Goal: Information Seeking & Learning: Learn about a topic

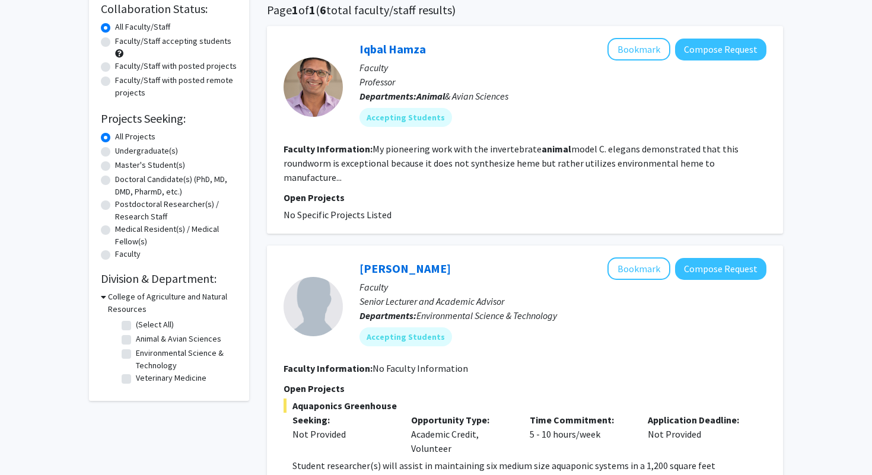
scroll to position [102, 0]
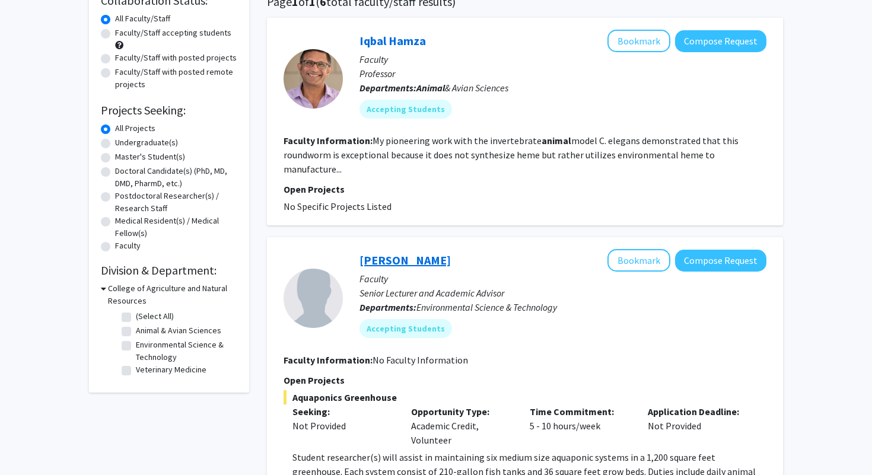
click at [390, 253] on link "[PERSON_NAME]" at bounding box center [404, 260] width 91 height 15
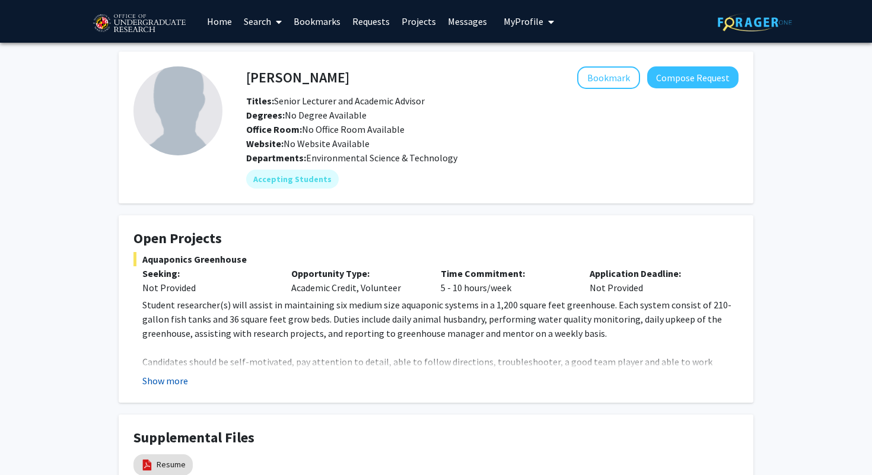
click at [178, 374] on button "Show more" at bounding box center [165, 381] width 46 height 14
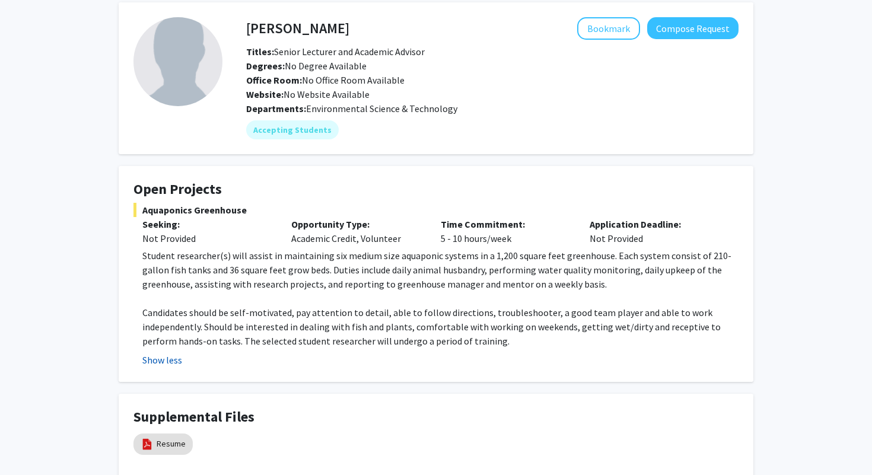
scroll to position [52, 0]
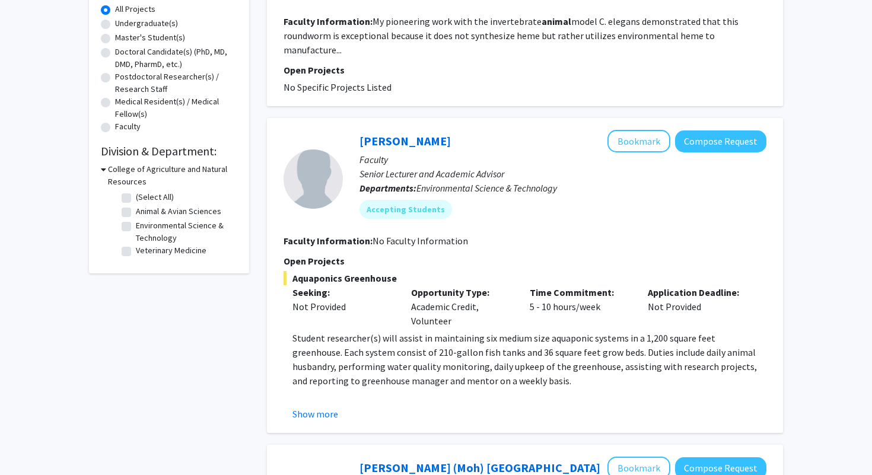
scroll to position [224, 0]
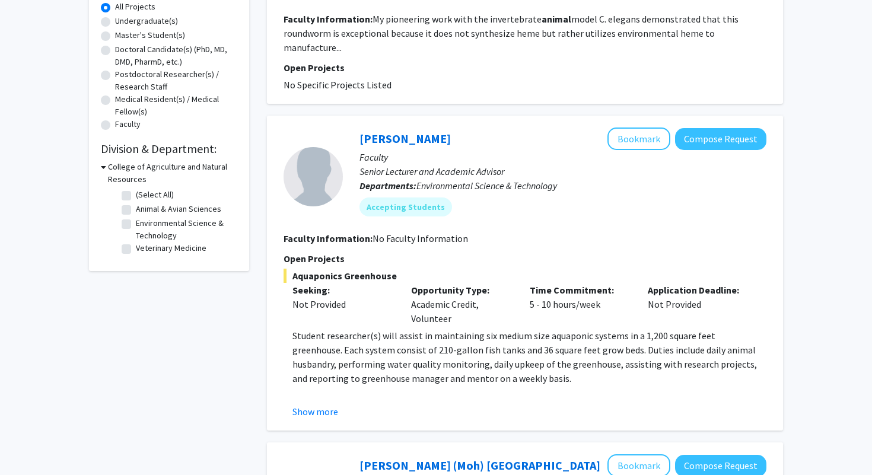
click at [151, 246] on label "Veterinary Medicine" at bounding box center [171, 248] width 71 height 12
click at [144, 246] on input "Veterinary Medicine" at bounding box center [140, 246] width 8 height 8
checkbox input "true"
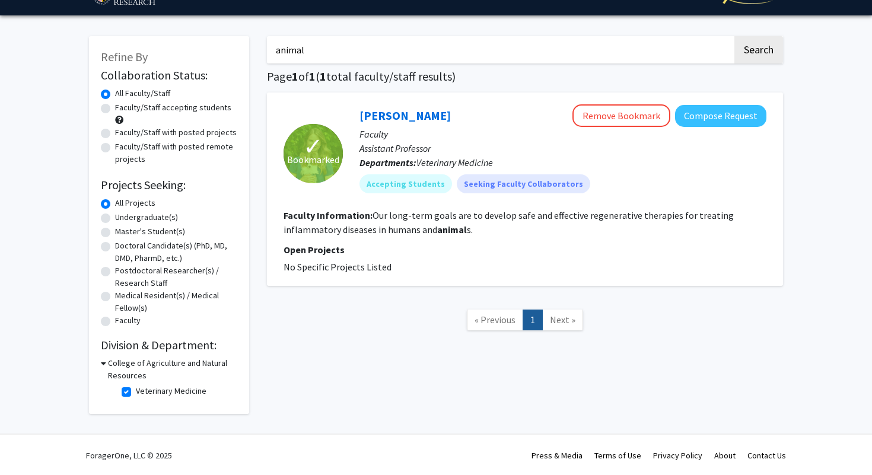
scroll to position [28, 0]
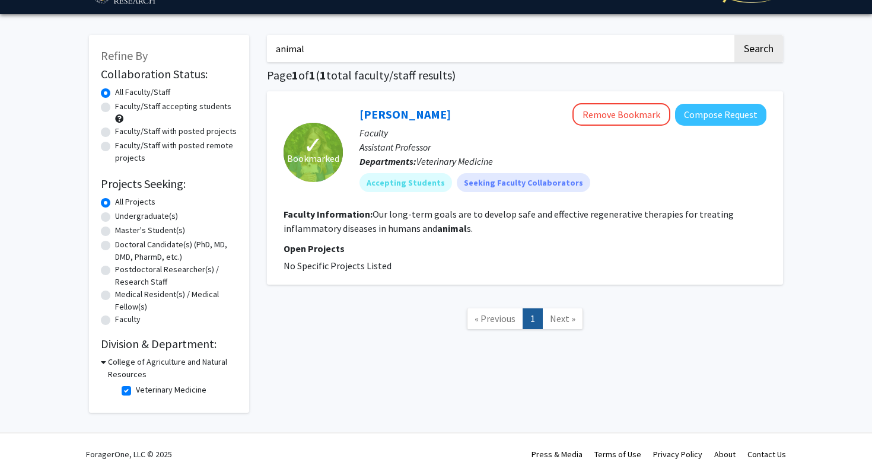
click at [136, 393] on label "Veterinary Medicine" at bounding box center [171, 390] width 71 height 12
click at [136, 392] on input "Veterinary Medicine" at bounding box center [140, 388] width 8 height 8
checkbox input "false"
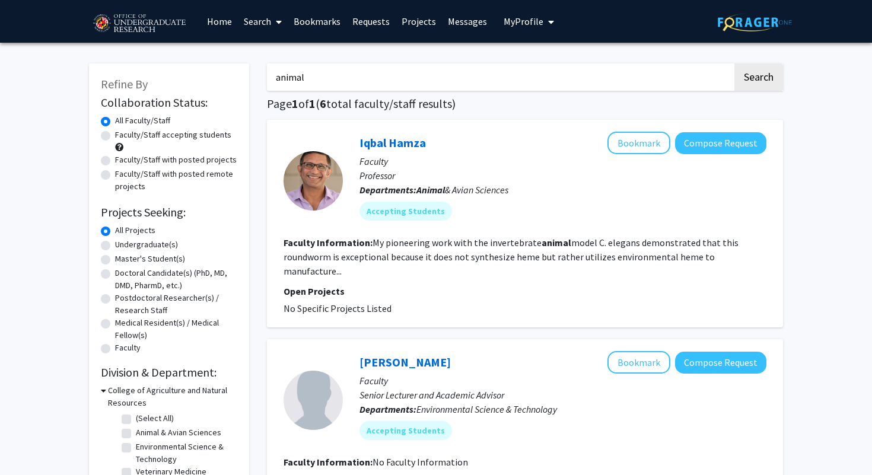
scroll to position [11, 0]
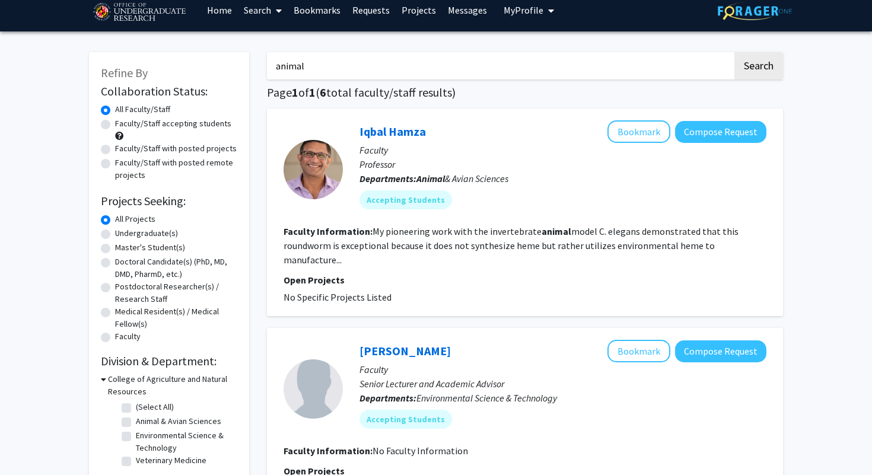
click at [136, 418] on label "Animal & Avian Sciences" at bounding box center [178, 421] width 85 height 12
click at [136, 418] on input "Animal & Avian Sciences" at bounding box center [140, 419] width 8 height 8
checkbox input "true"
